Goal: Ask a question

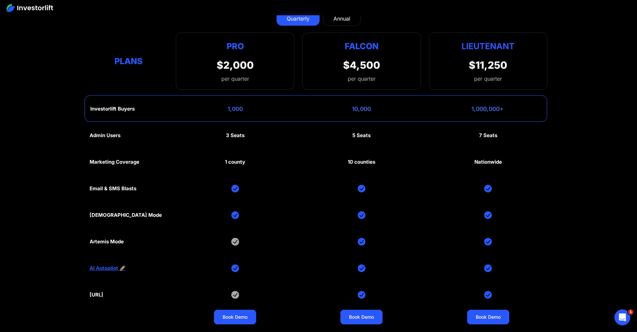
scroll to position [3163, 0]
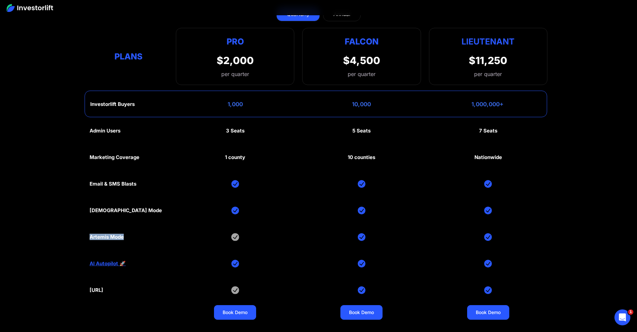
drag, startPoint x: 140, startPoint y: 232, endPoint x: 86, endPoint y: 230, distance: 54.4
click at [85, 230] on section "Investorlift plans Find the right plan for your company's stage of growth. Quar…" at bounding box center [318, 142] width 637 height 389
click at [236, 235] on img at bounding box center [235, 237] width 8 height 8
click at [242, 235] on div "Admin Users 3 Seats 5 Seats 7 Seats Marketing Coverage 1 county 10 counties Nat…" at bounding box center [319, 223] width 458 height 212
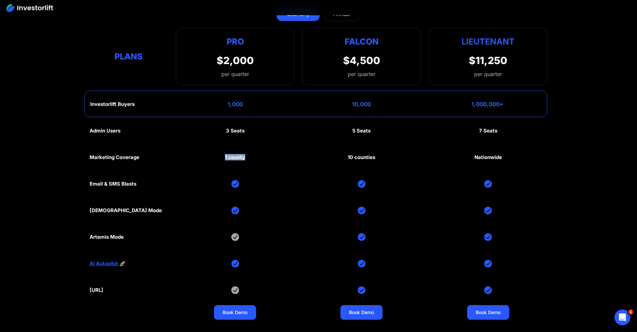
drag, startPoint x: 218, startPoint y: 156, endPoint x: 260, endPoint y: 152, distance: 42.2
click at [260, 152] on div "Admin Users 3 Seats 5 Seats 7 Seats Marketing Coverage 1 county 10 counties Nat…" at bounding box center [319, 223] width 458 height 212
drag, startPoint x: 223, startPoint y: 127, endPoint x: 254, endPoint y: 127, distance: 31.2
click at [254, 127] on div "Admin Users 3 Seats 5 Seats 7 Seats Marketing Coverage 1 county 10 counties Nat…" at bounding box center [319, 223] width 458 height 212
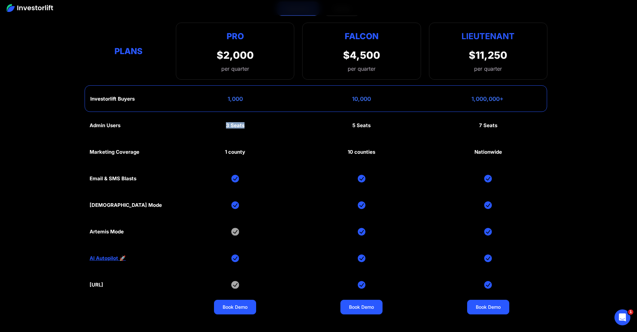
scroll to position [3169, 0]
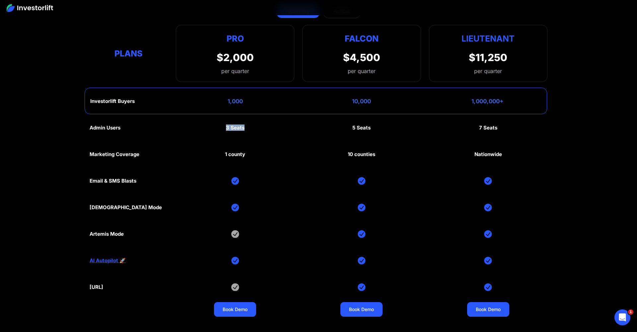
drag, startPoint x: 142, startPoint y: 283, endPoint x: 103, endPoint y: 280, distance: 38.6
click at [103, 280] on div "Admin Users 3 Seats 5 Seats 7 Seats Marketing Coverage 1 county 10 counties Nat…" at bounding box center [319, 220] width 458 height 212
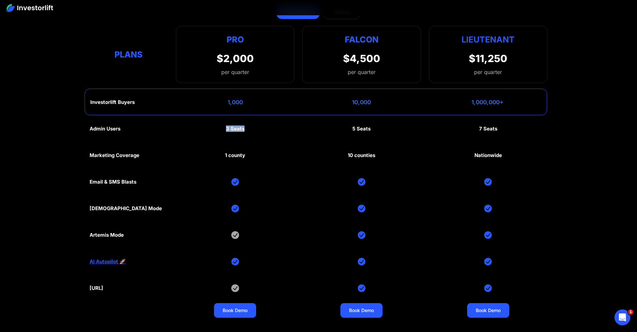
scroll to position [3166, 0]
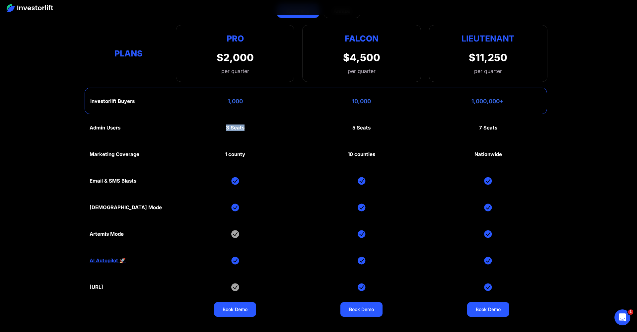
drag, startPoint x: 116, startPoint y: 280, endPoint x: 129, endPoint y: 281, distance: 12.3
click at [103, 284] on div "[URL]" at bounding box center [97, 287] width 14 height 6
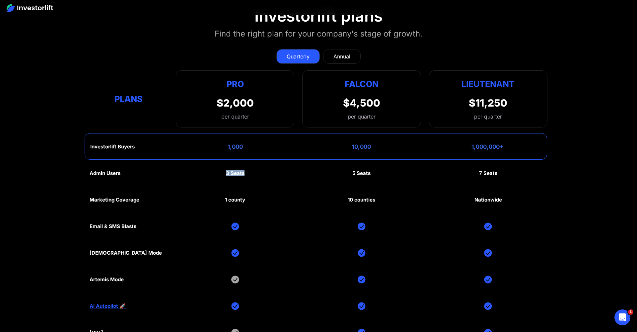
scroll to position [3119, 0]
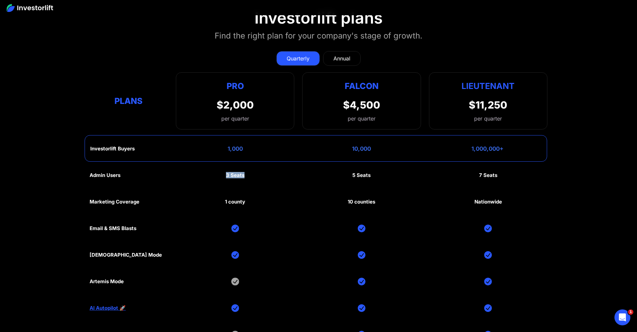
click at [340, 51] on link "Annual" at bounding box center [341, 58] width 37 height 15
click at [302, 54] on div "Quarterly" at bounding box center [297, 58] width 23 height 8
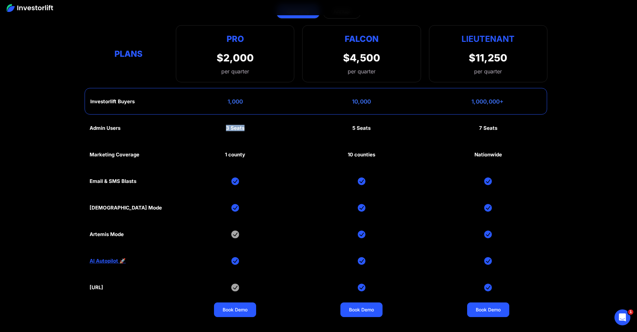
scroll to position [3117, 0]
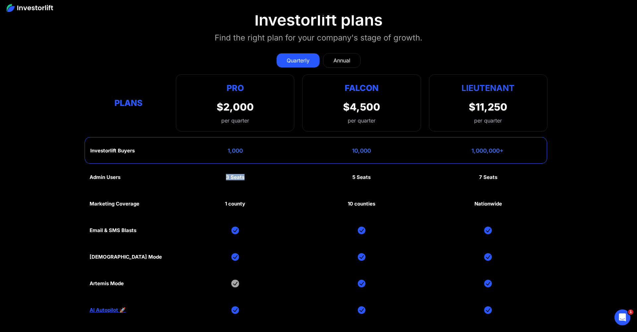
click at [331, 54] on link "Annual" at bounding box center [341, 60] width 37 height 15
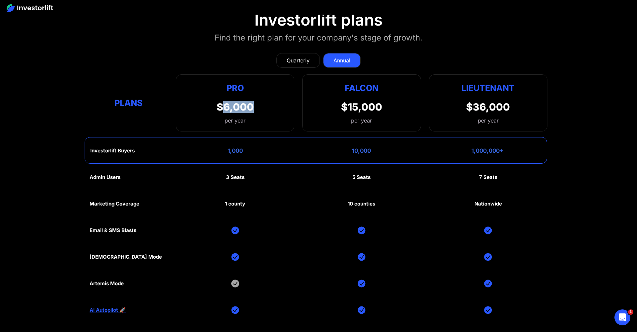
drag, startPoint x: 227, startPoint y: 105, endPoint x: 270, endPoint y: 102, distance: 43.2
click at [268, 102] on div "Pro $6,000 per year Pro Falcon Ltnt. Users 3 10 Unltd Buyer Limit 100k 500k Unl…" at bounding box center [235, 102] width 118 height 57
click at [299, 56] on div "Quarterly" at bounding box center [297, 60] width 23 height 8
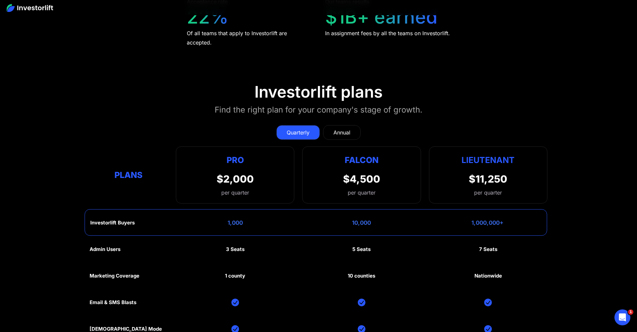
scroll to position [3035, 0]
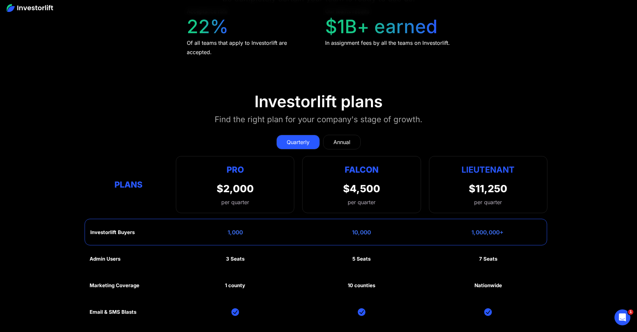
click at [343, 144] on link "Annual" at bounding box center [341, 142] width 37 height 15
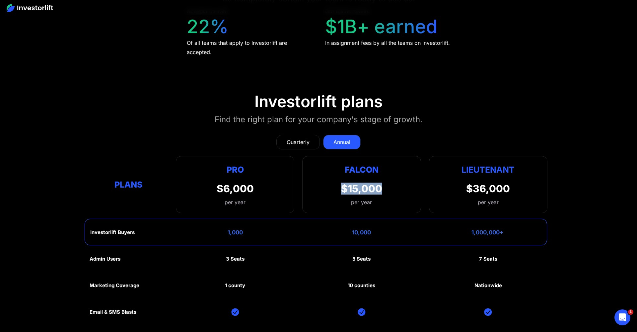
drag, startPoint x: 344, startPoint y: 184, endPoint x: 398, endPoint y: 185, distance: 54.1
click at [398, 185] on div "Falcon $15,000 per year" at bounding box center [361, 184] width 118 height 57
click at [295, 135] on link "Quarterly" at bounding box center [297, 142] width 43 height 15
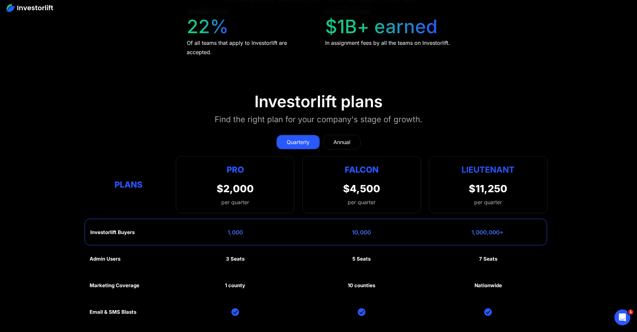
click at [341, 138] on div "Annual" at bounding box center [341, 142] width 17 height 8
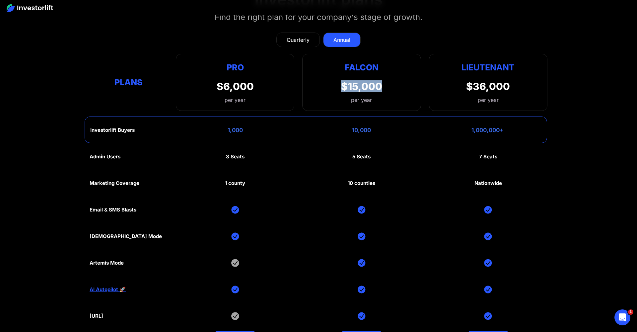
scroll to position [3140, 0]
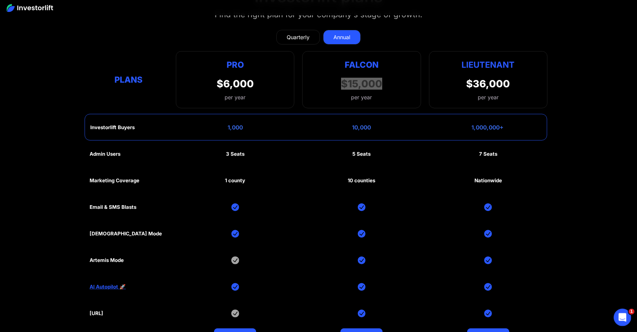
click at [619, 318] on icon "Open Intercom Messenger" at bounding box center [621, 316] width 11 height 11
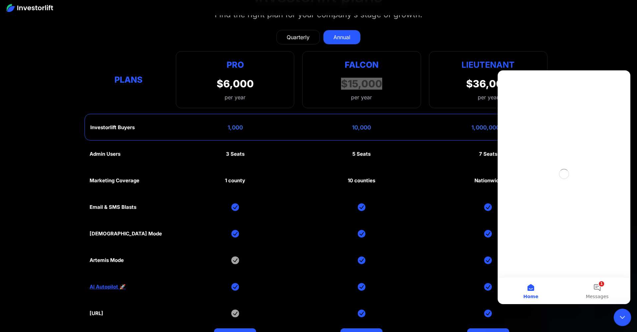
scroll to position [0, 0]
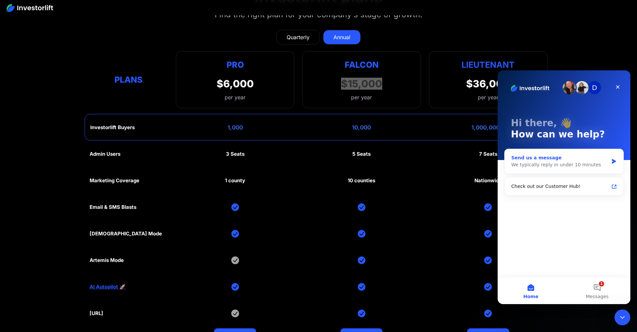
click at [582, 161] on div "We typically reply in under 10 minutes" at bounding box center [559, 164] width 97 height 7
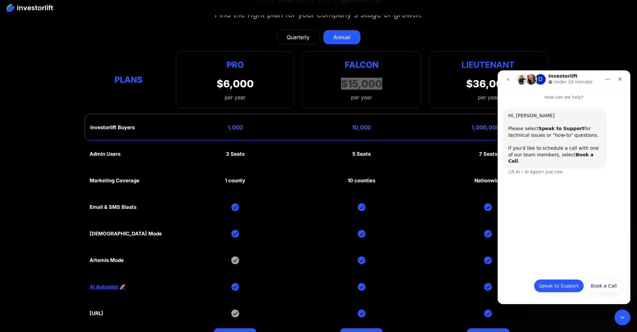
click at [571, 285] on button "Speak to Support" at bounding box center [559, 285] width 50 height 13
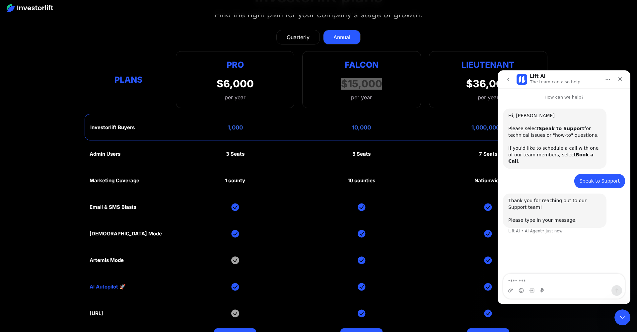
click at [575, 279] on textarea "Message…" at bounding box center [563, 279] width 121 height 11
click at [549, 281] on textarea "**********" at bounding box center [563, 279] width 121 height 11
type textarea "**********"
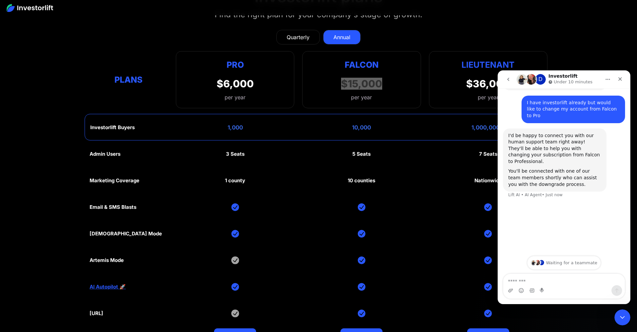
scroll to position [156, 0]
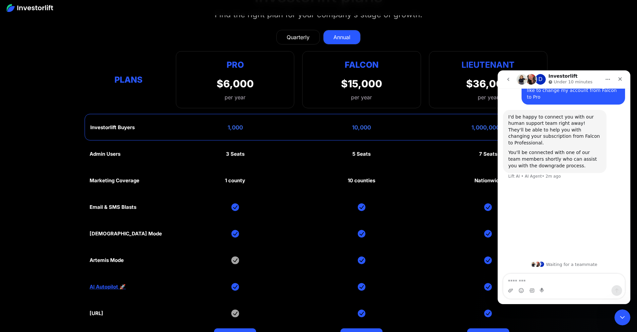
click at [310, 141] on div "Admin Users 3 Seats 5 Seats 7 Seats Marketing Coverage 1 county 10 counties Nat…" at bounding box center [319, 247] width 458 height 212
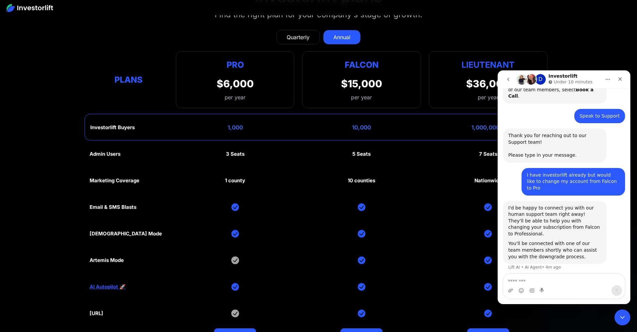
scroll to position [46, 0]
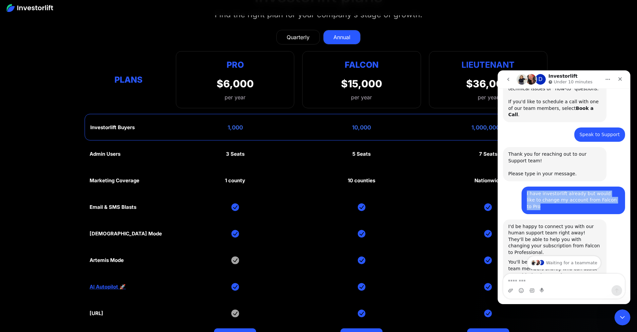
drag, startPoint x: 609, startPoint y: 192, endPoint x: 528, endPoint y: 179, distance: 82.5
click at [528, 186] on div "I have investorlift already but would like to change my account from Falcon to …" at bounding box center [572, 200] width 103 height 28
copy div "I have investorlift already but would like to change my account from Falcon to …"
